Goal: Task Accomplishment & Management: Manage account settings

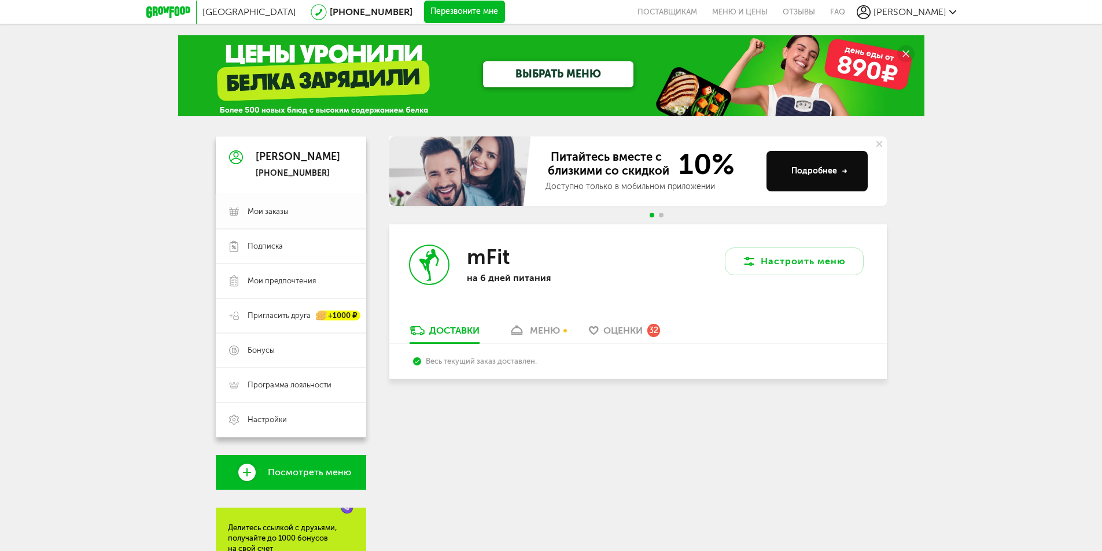
click at [265, 212] on span "Мои заказы" at bounding box center [268, 211] width 41 height 10
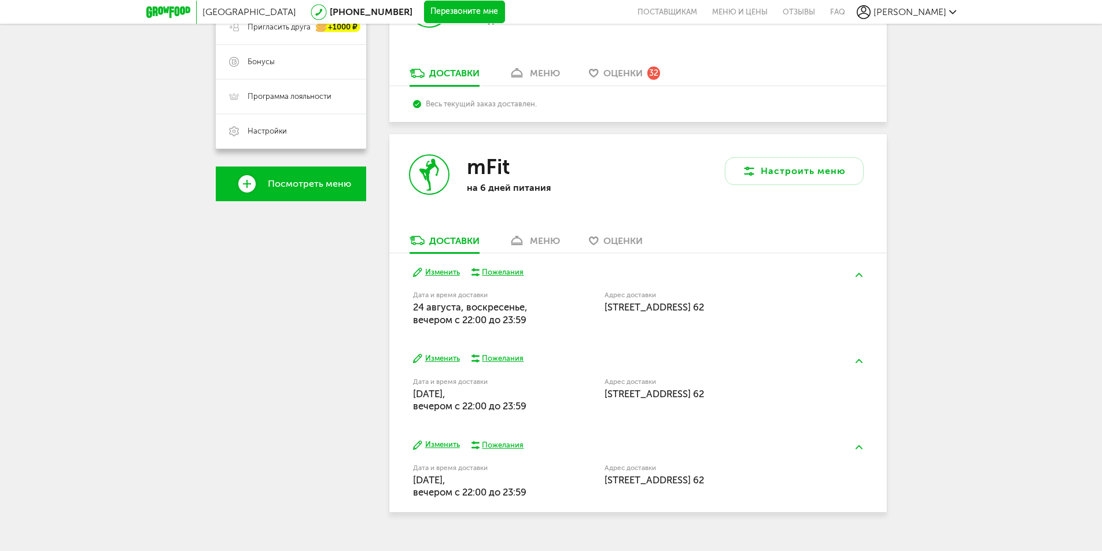
scroll to position [289, 0]
click at [433, 270] on button "Изменить" at bounding box center [436, 272] width 47 height 11
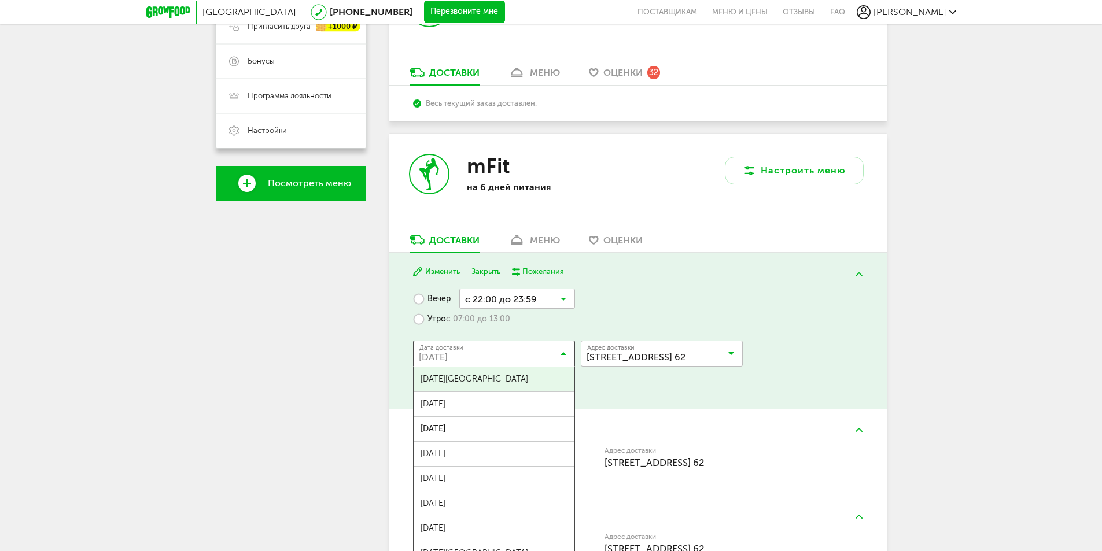
click at [551, 357] on input "Search for option" at bounding box center [497, 356] width 162 height 20
click at [484, 532] on span "28 августа, четверг" at bounding box center [494, 529] width 161 height 24
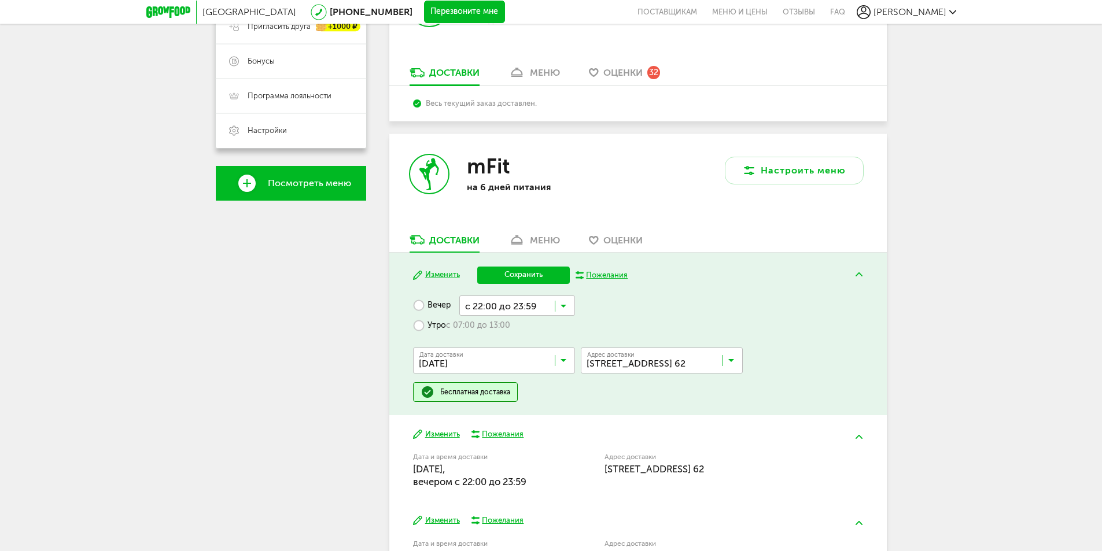
click at [435, 322] on label "Утро с 07:00 до 13:00" at bounding box center [461, 326] width 97 height 20
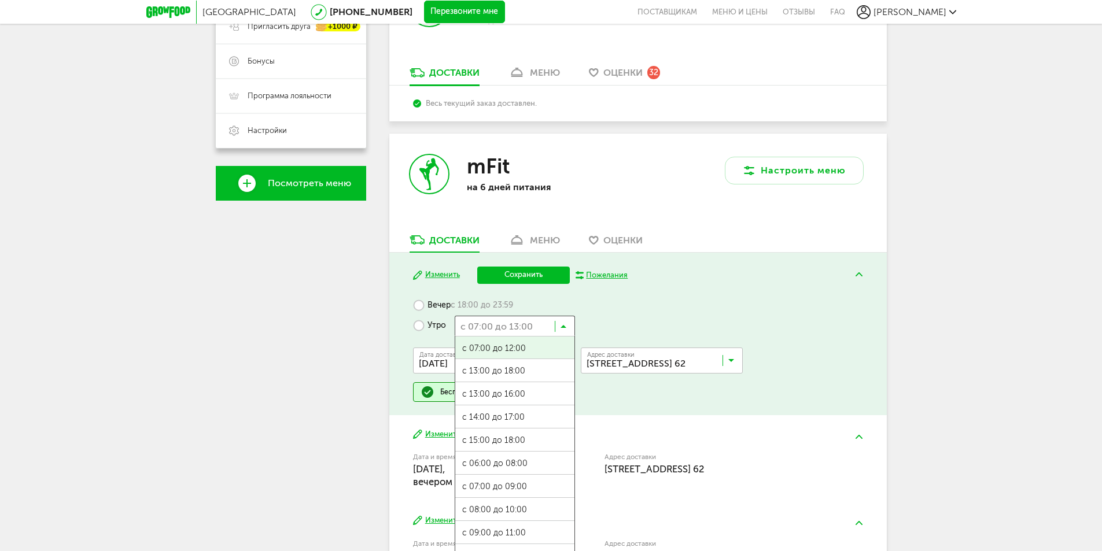
click at [546, 329] on input "Search for option" at bounding box center [515, 326] width 120 height 20
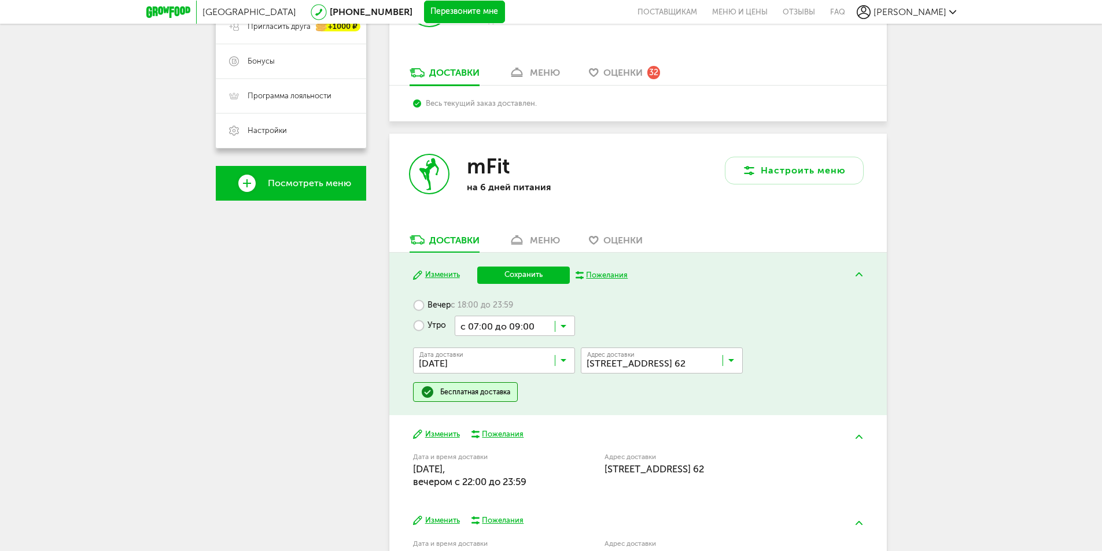
click at [516, 468] on ul "с 07:00 до 12:00 с 13:00 до 18:00 с 13:00 до 16:00 с 14:00 до 17:00 с 15:00 до …" at bounding box center [515, 451] width 120 height 231
click at [511, 277] on button "Сохранить" at bounding box center [523, 275] width 93 height 17
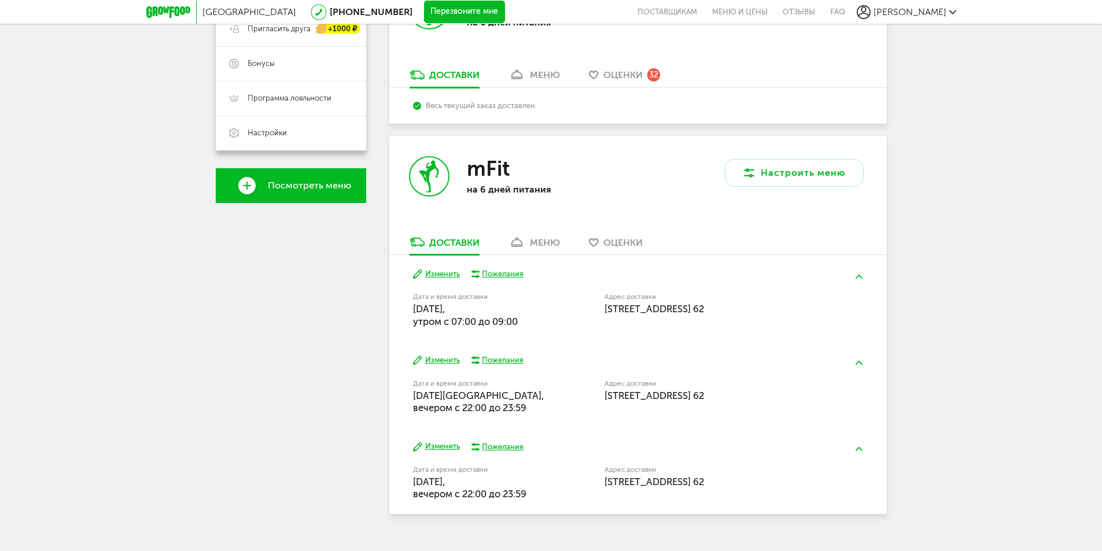
scroll to position [309, 0]
